Goal: Task Accomplishment & Management: Use online tool/utility

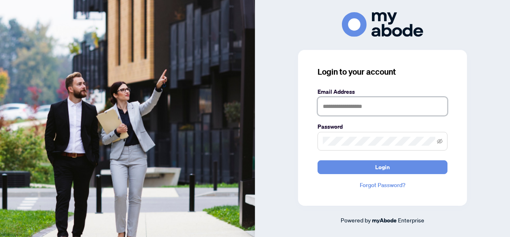
click at [330, 109] on input "text" at bounding box center [383, 106] width 130 height 19
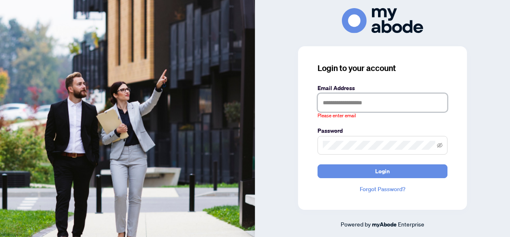
type input "**********"
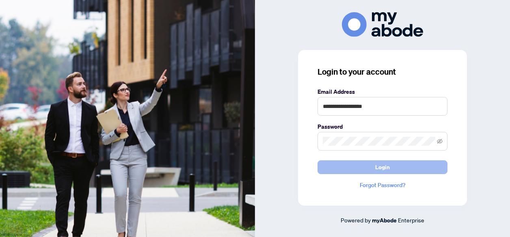
click at [373, 168] on button "Login" at bounding box center [383, 167] width 130 height 14
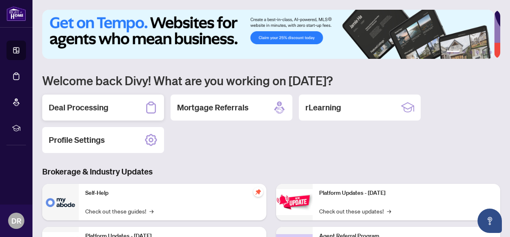
click at [77, 103] on h2 "Deal Processing" at bounding box center [79, 107] width 60 height 11
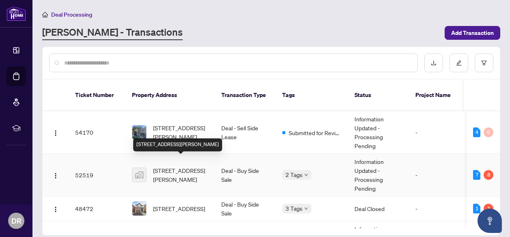
click at [170, 166] on span "[STREET_ADDRESS][PERSON_NAME]" at bounding box center [180, 175] width 55 height 18
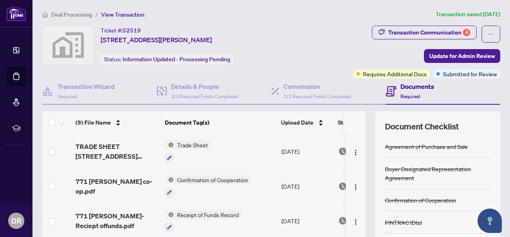
click at [359, 120] on th at bounding box center [362, 122] width 7 height 23
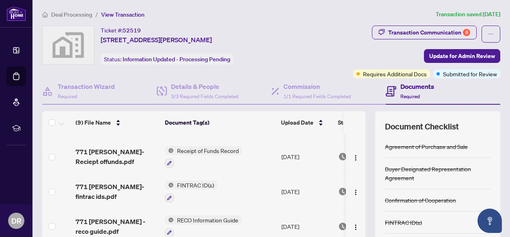
scroll to position [66, 0]
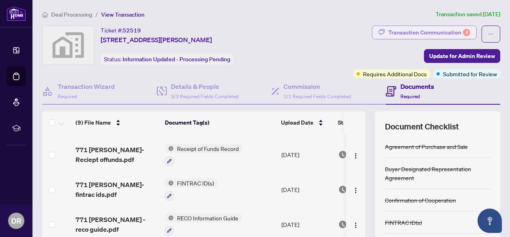
click at [448, 31] on div "Transaction Communication 8" at bounding box center [429, 32] width 82 height 13
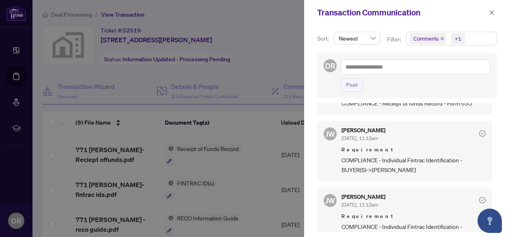
scroll to position [805, 0]
